Goal: Navigation & Orientation: Find specific page/section

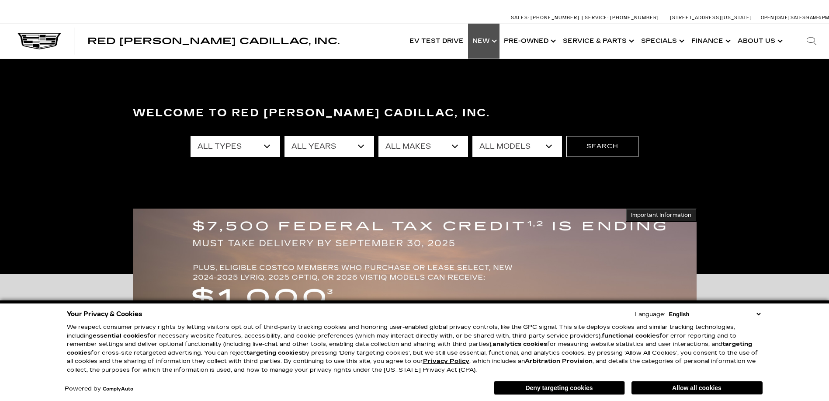
click at [482, 37] on link "Show New" at bounding box center [483, 41] width 31 height 35
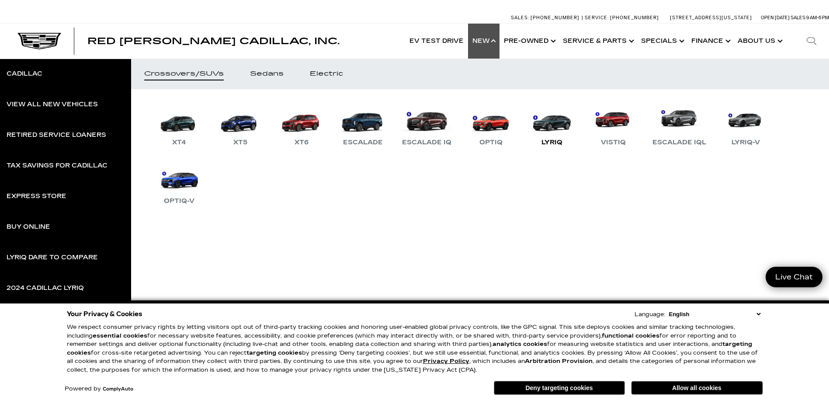
click at [551, 125] on link "LYRIQ" at bounding box center [552, 124] width 52 height 45
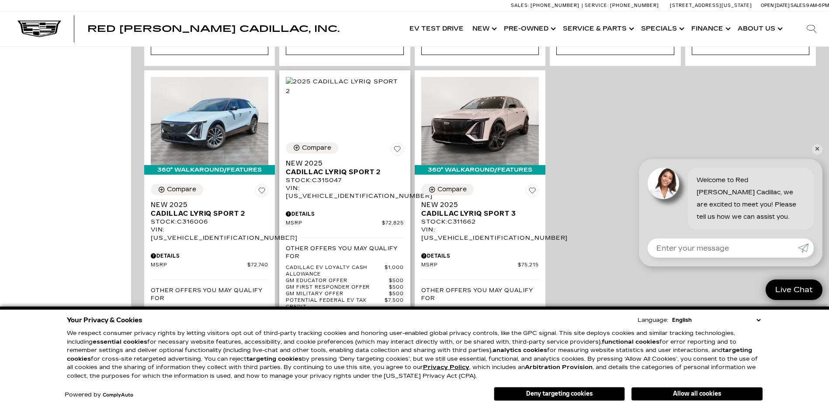
scroll to position [1791, 0]
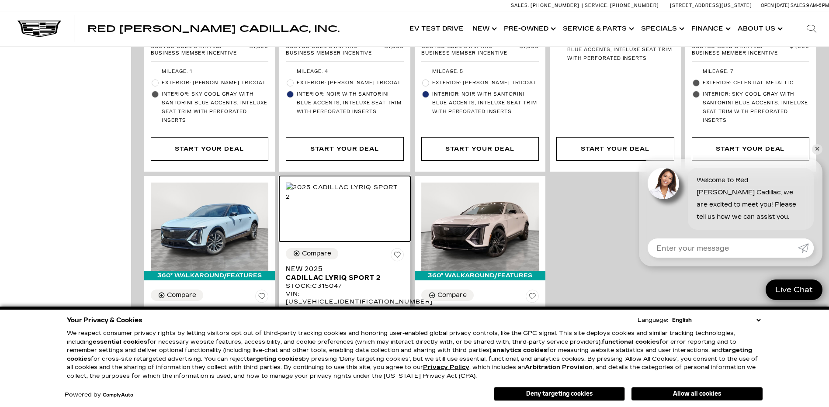
click at [368, 183] on img at bounding box center [345, 192] width 118 height 19
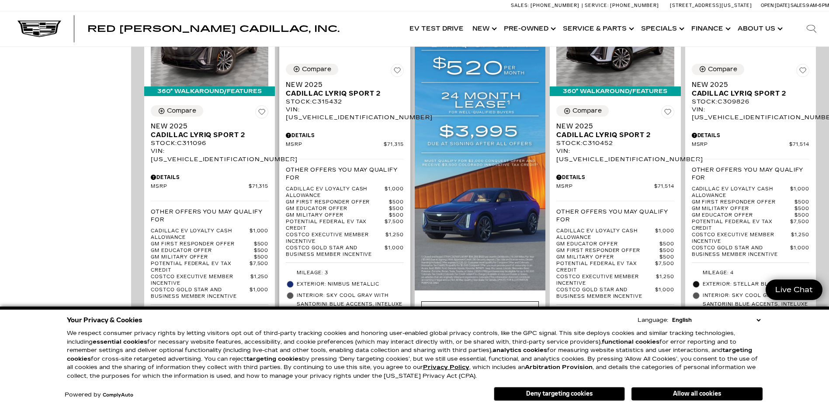
scroll to position [699, 0]
